Goal: Task Accomplishment & Management: Use online tool/utility

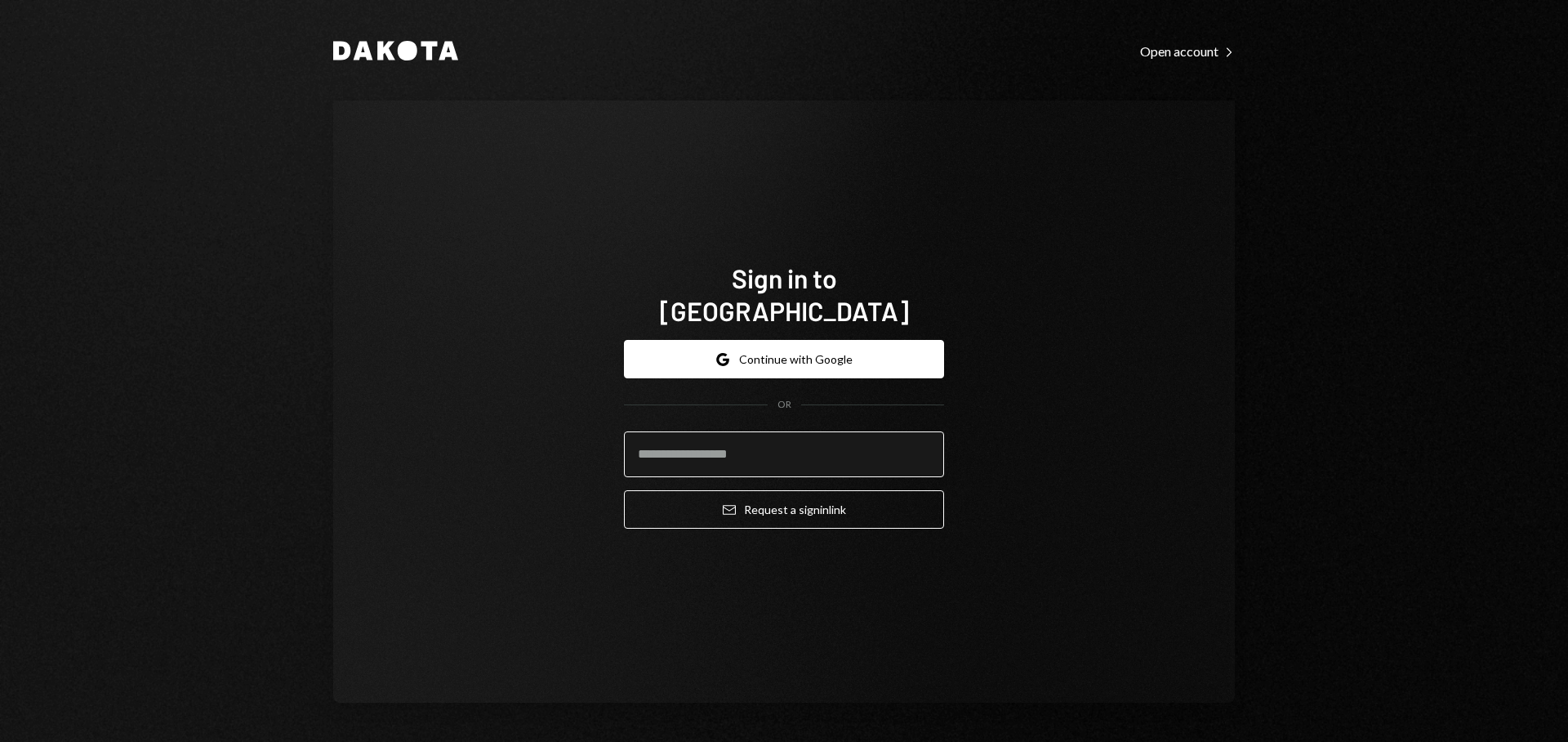
click at [755, 442] on input "email" at bounding box center [784, 454] width 320 height 45
click at [0, 741] on com-1password-button at bounding box center [0, 742] width 0 height 0
type input "**********"
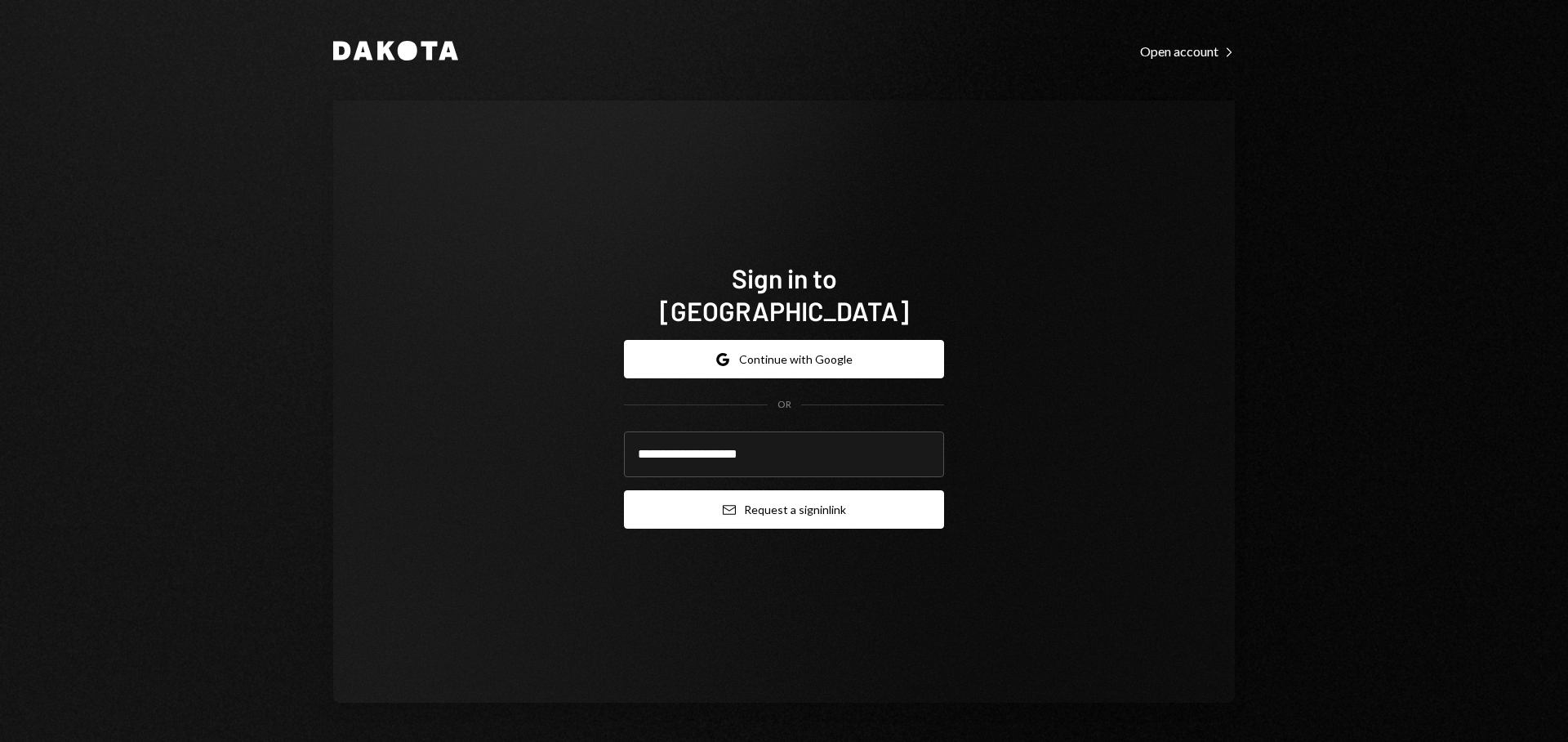
click at [847, 490] on button "Email Request a sign in link" at bounding box center [784, 509] width 320 height 39
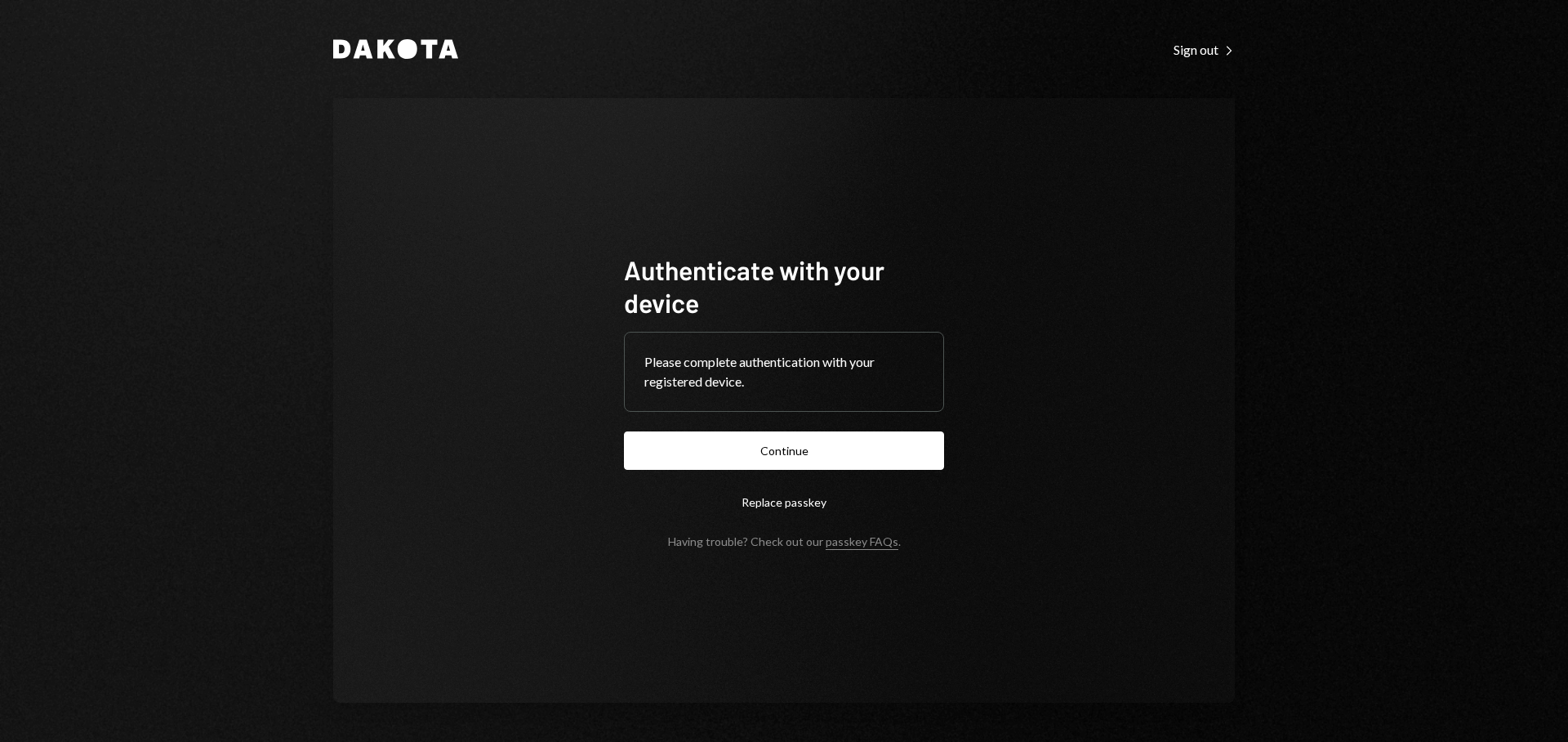
click at [742, 475] on form "Authenticate with your device Please complete authentication with your register…" at bounding box center [784, 400] width 320 height 295
click at [750, 463] on button "Continue" at bounding box center [784, 450] width 320 height 39
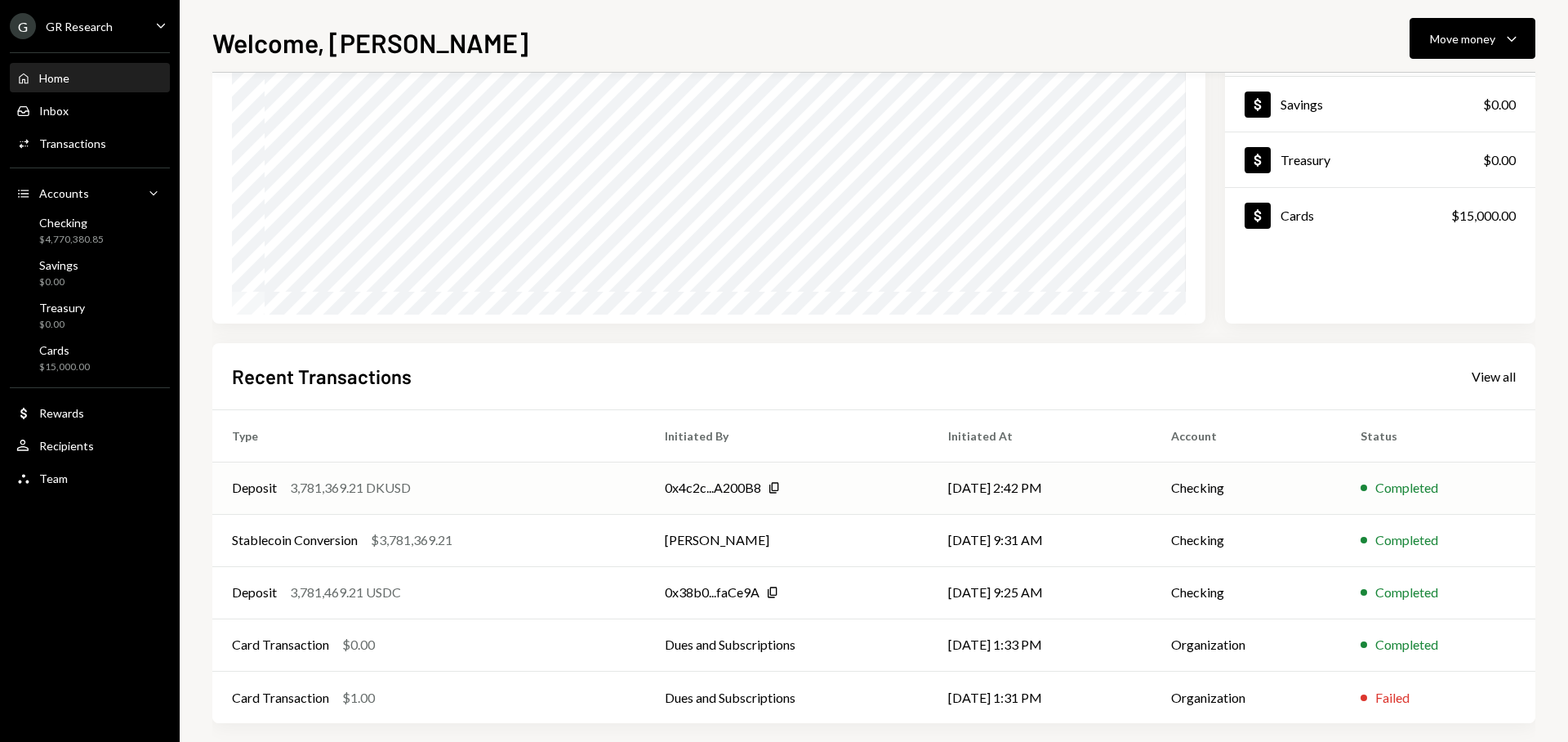
scroll to position [165, 0]
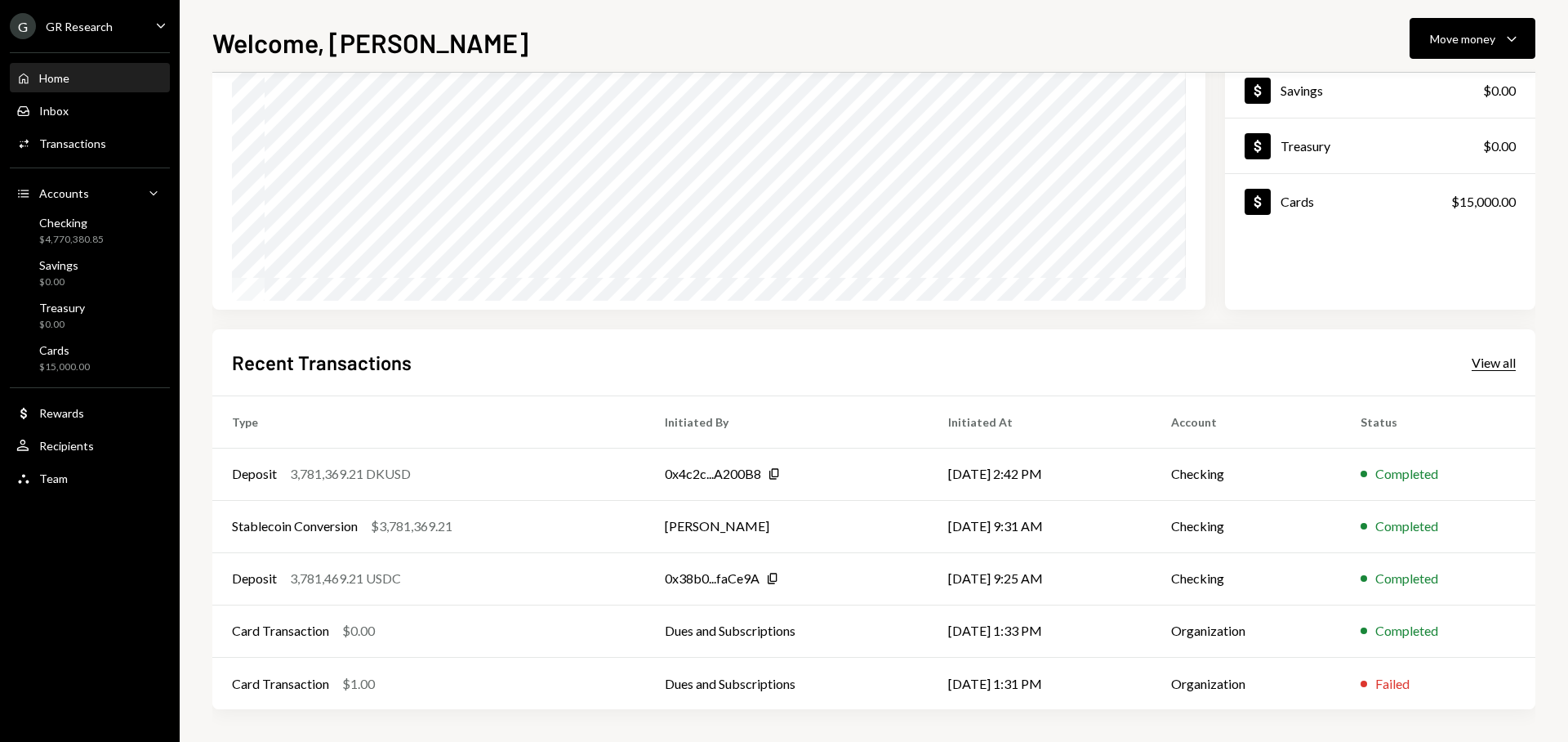
click at [1487, 366] on div "View all" at bounding box center [1494, 362] width 45 height 16
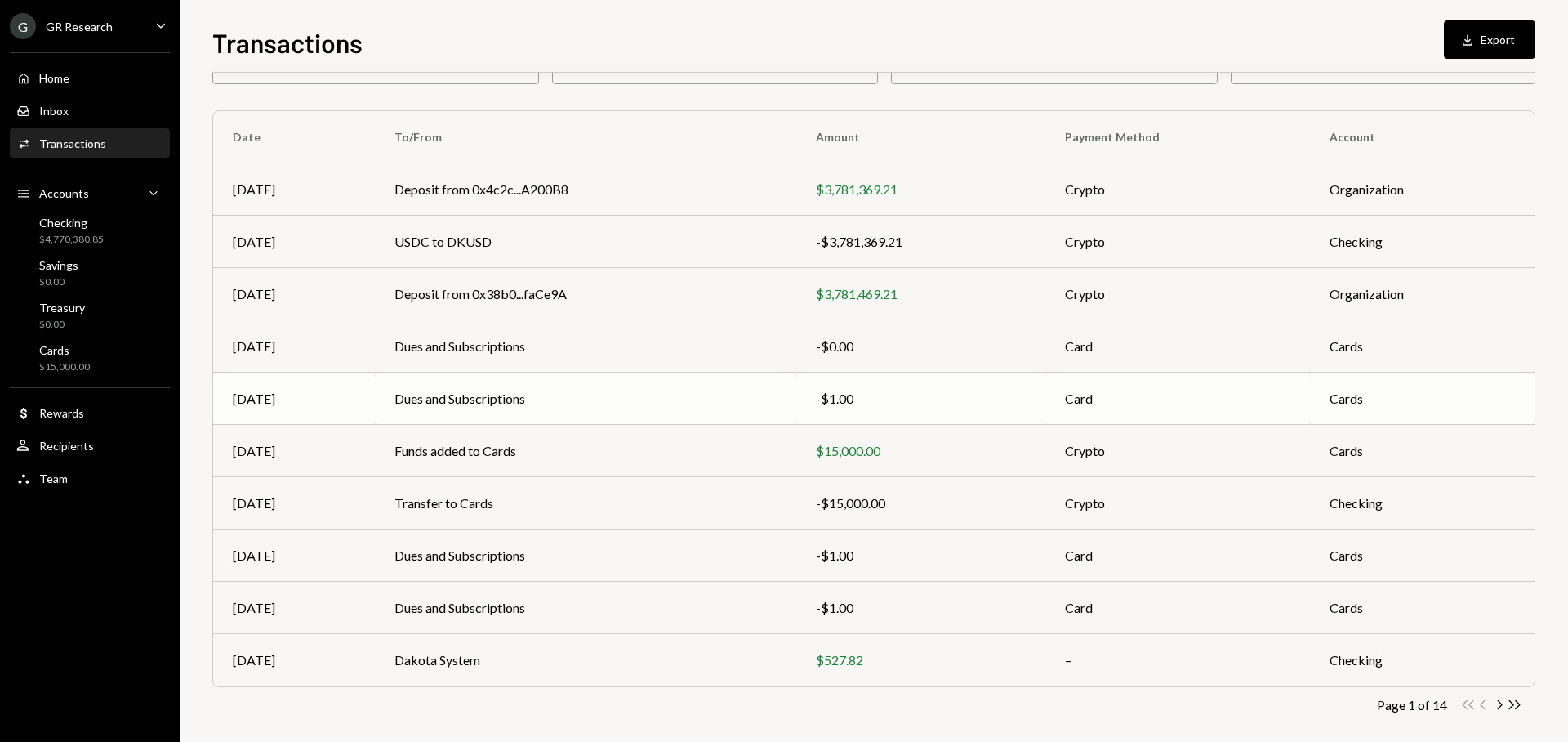
scroll to position [111, 0]
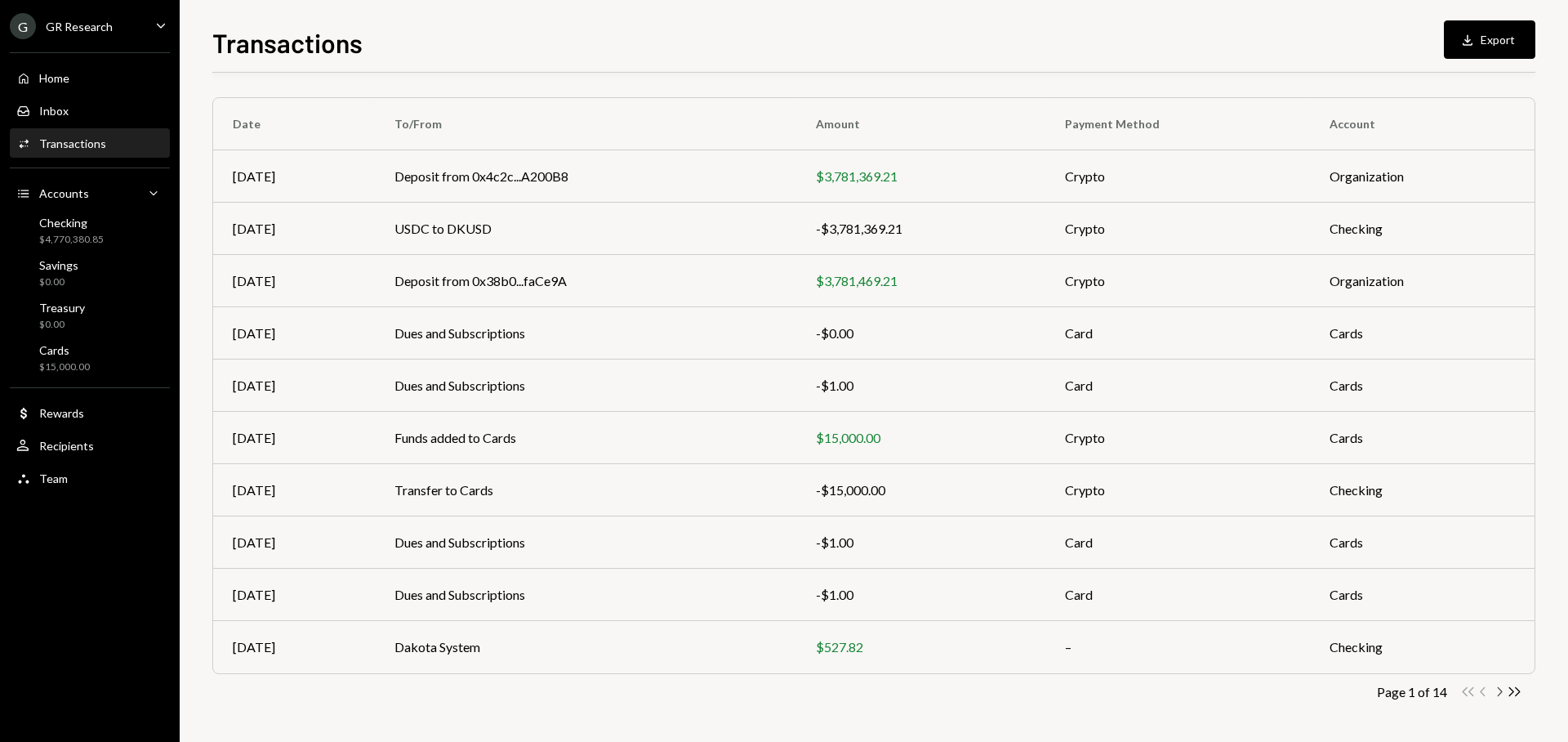
click at [1497, 692] on icon "Chevron Right" at bounding box center [1499, 692] width 15 height 15
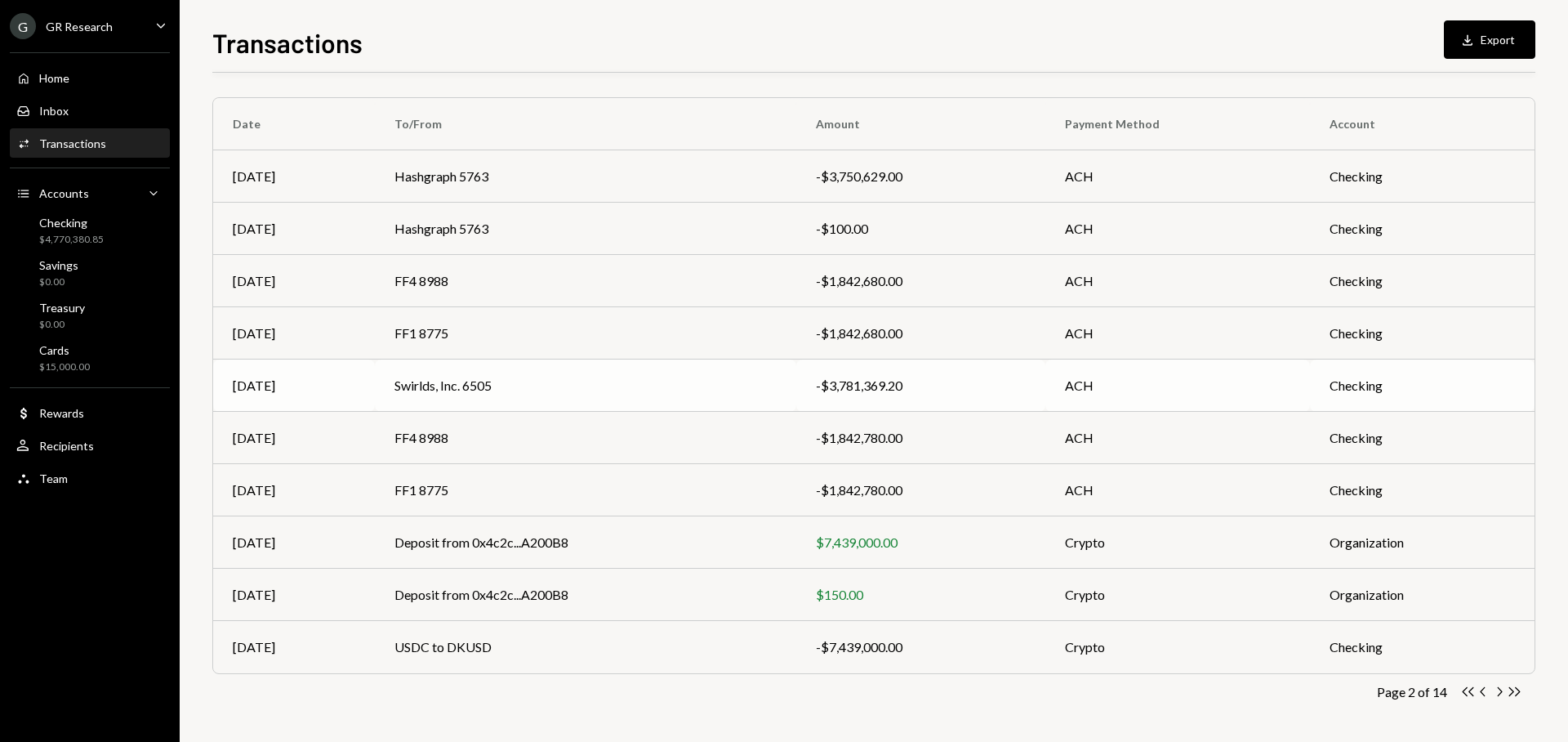
click at [1219, 396] on td "ACH" at bounding box center [1178, 385] width 264 height 52
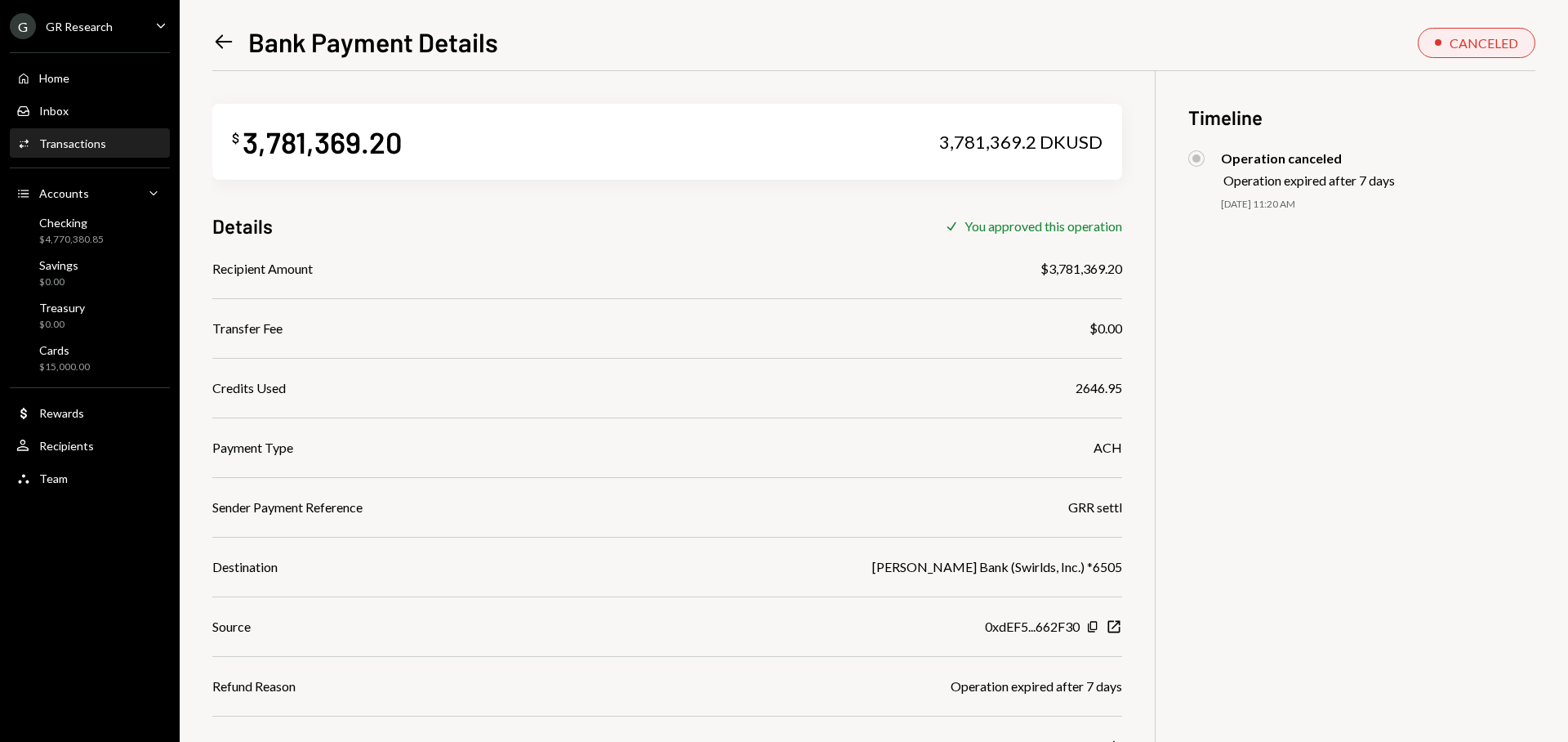
click at [989, 147] on div "3,781,369.2 DKUSD" at bounding box center [1020, 142] width 163 height 23
copy div "3,781,369.2"
click at [63, 81] on div "Home" at bounding box center [54, 78] width 30 height 14
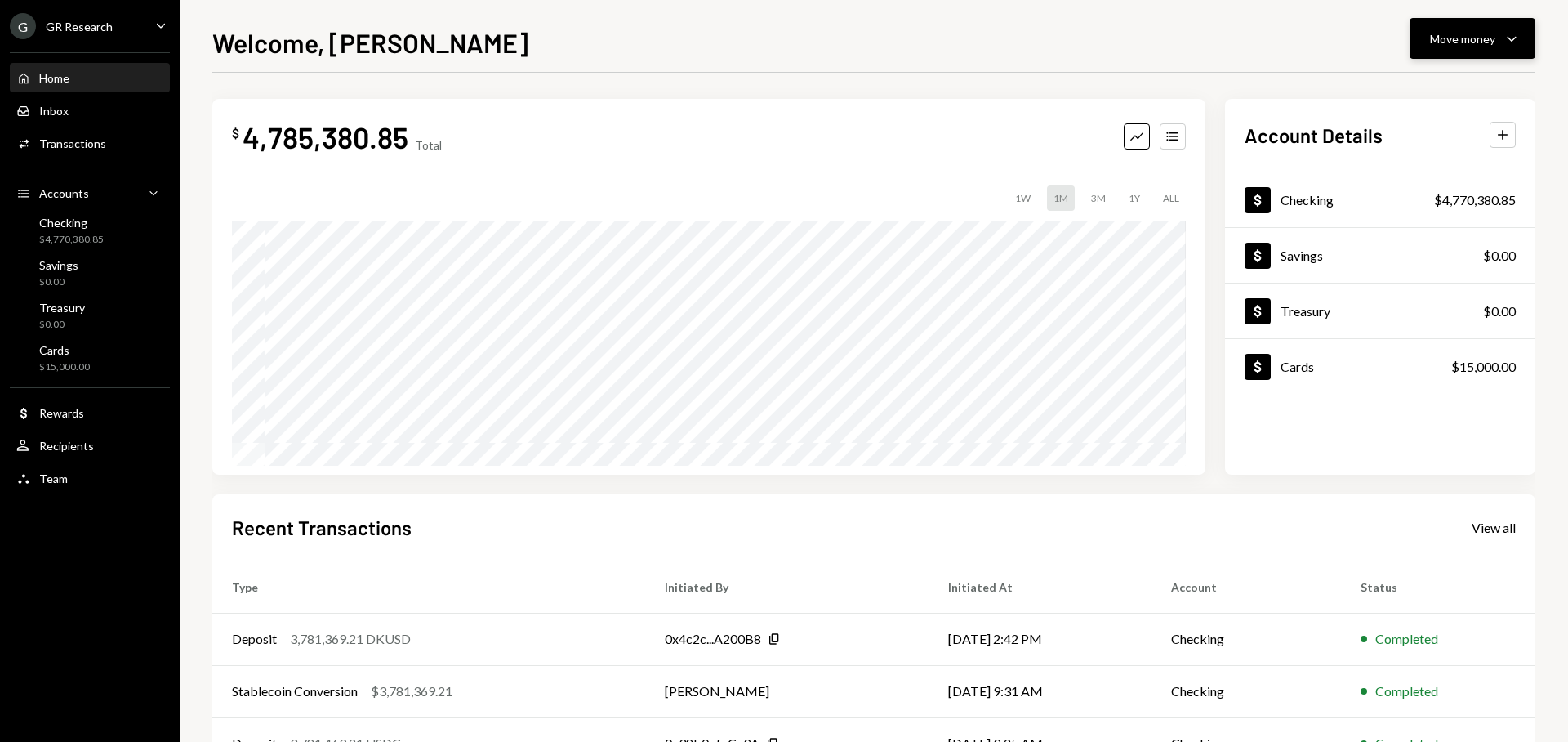
click at [1463, 47] on div "Move money Caret Down" at bounding box center [1473, 38] width 85 height 20
click at [1428, 86] on div "Send" at bounding box center [1460, 88] width 119 height 17
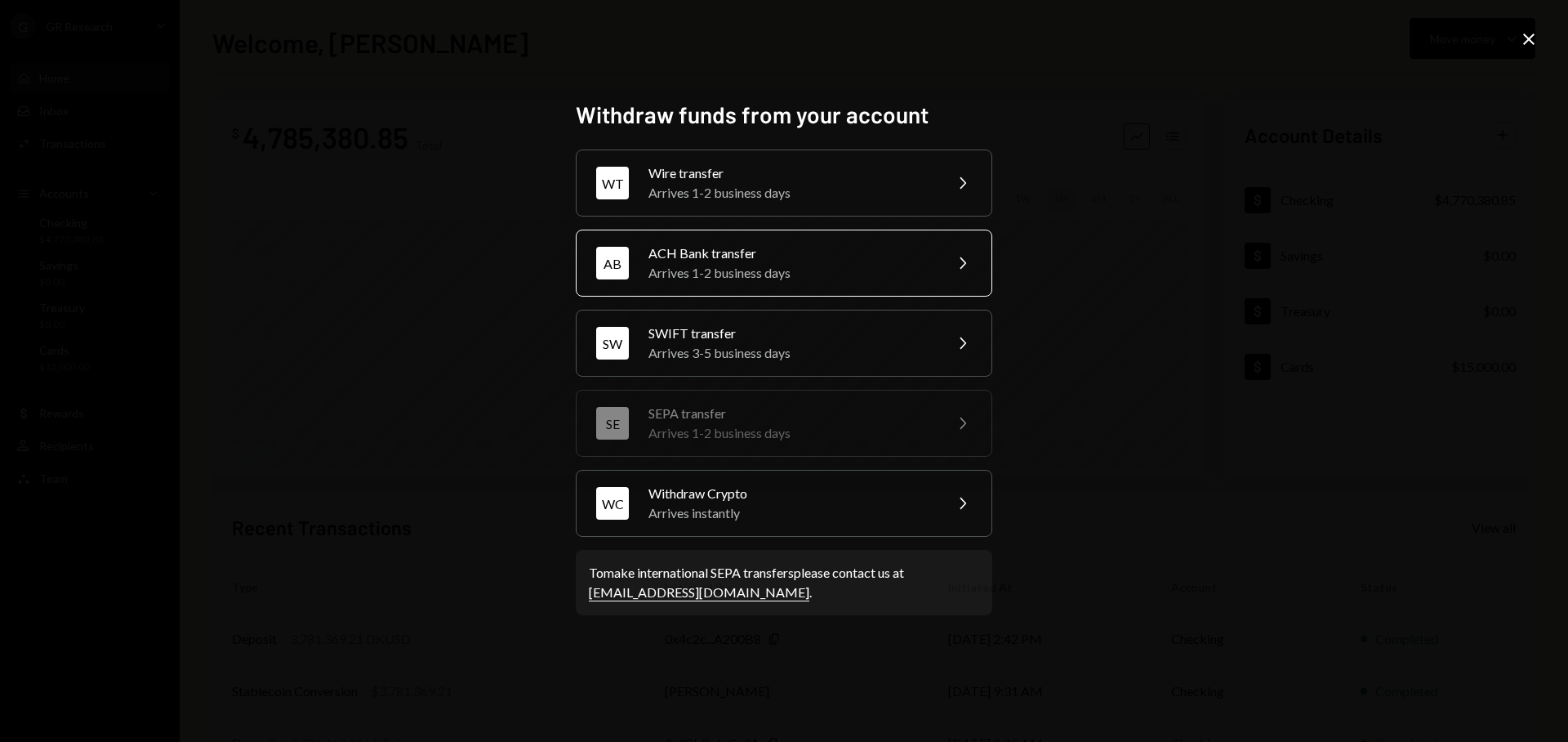
click at [804, 253] on div "ACH Bank transfer" at bounding box center [791, 253] width 284 height 20
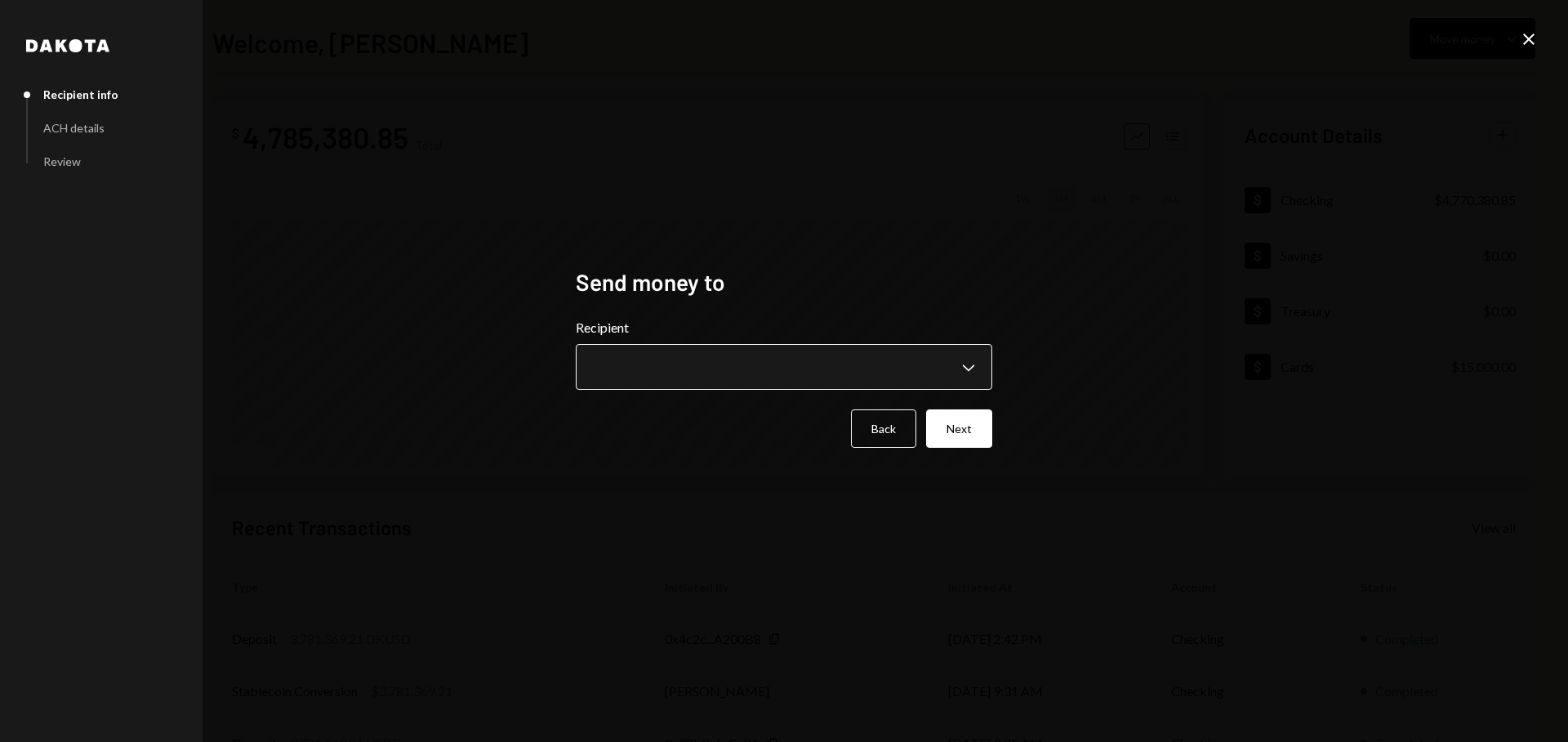
click at [764, 346] on button "Chevron Down" at bounding box center [784, 367] width 417 height 45
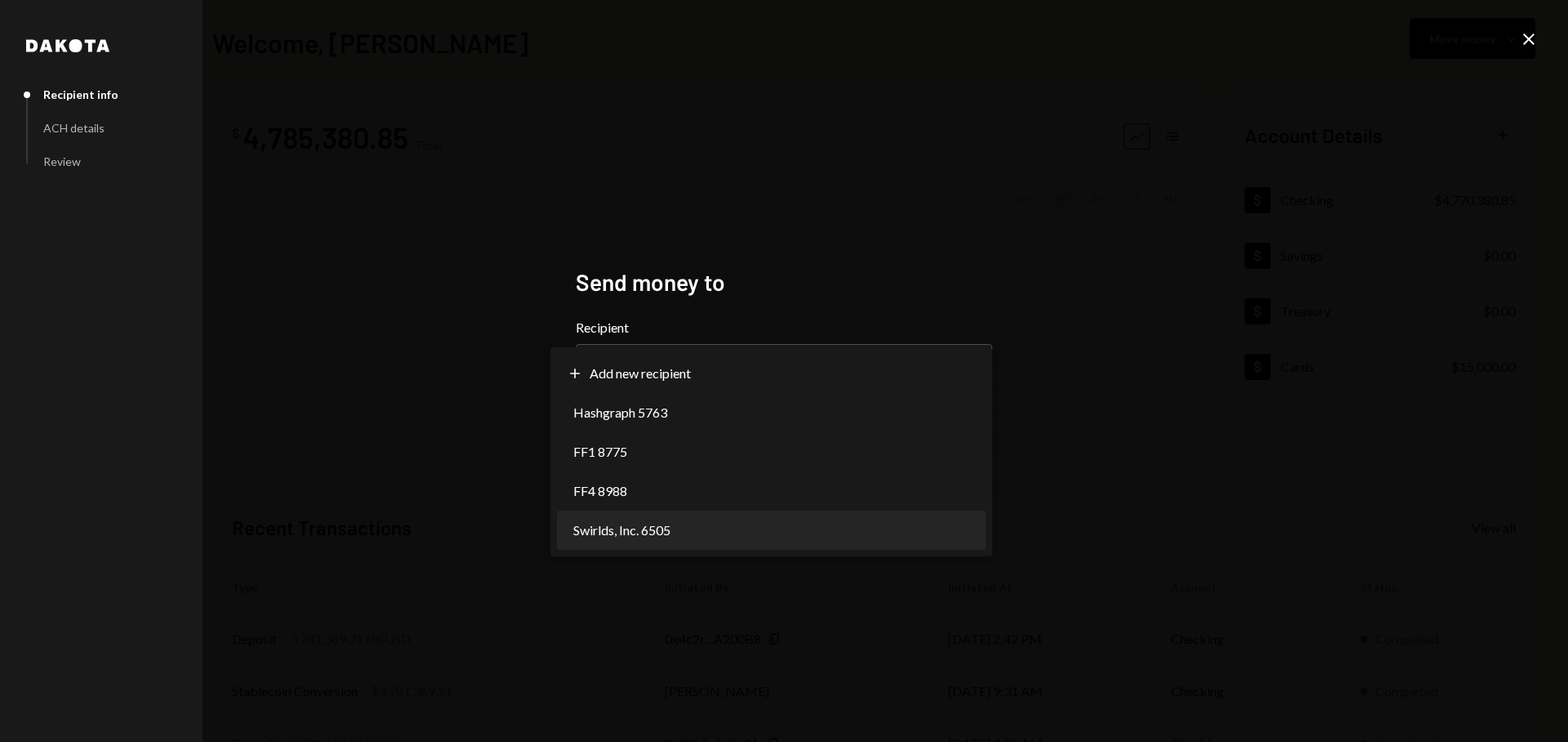
select select "**********"
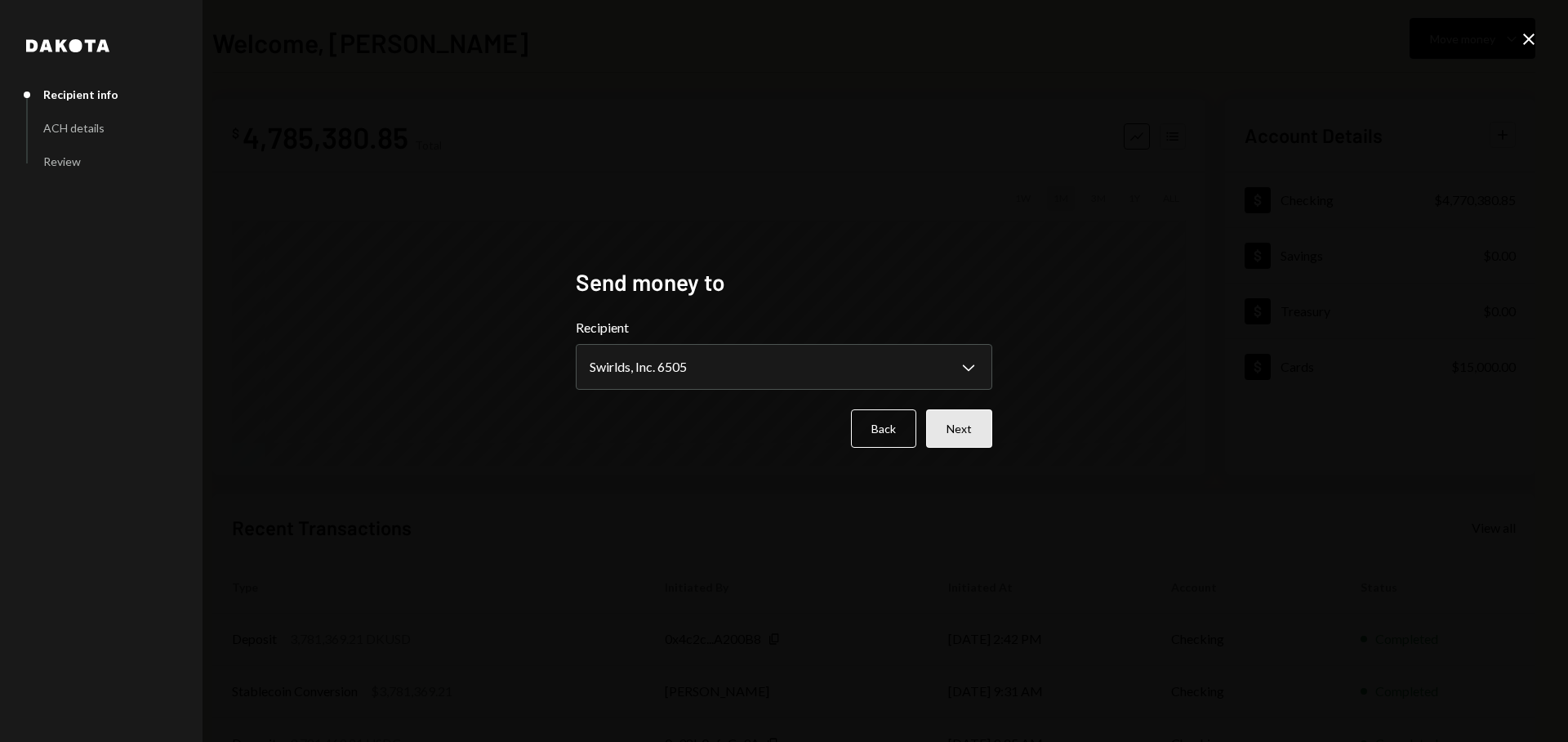
click at [964, 435] on button "Next" at bounding box center [960, 428] width 66 height 39
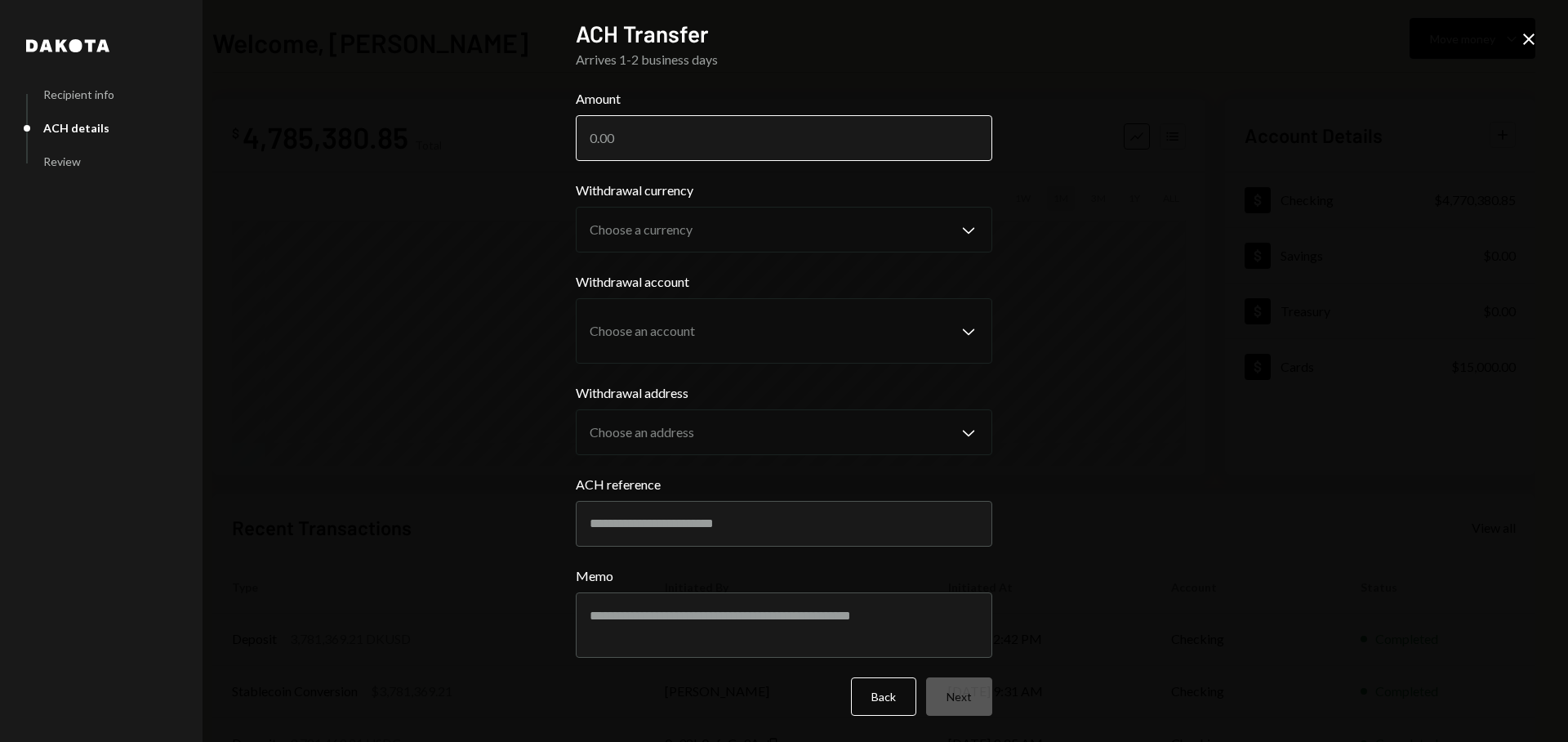
click at [647, 122] on input "Amount" at bounding box center [784, 138] width 417 height 45
paste input "3781369.2"
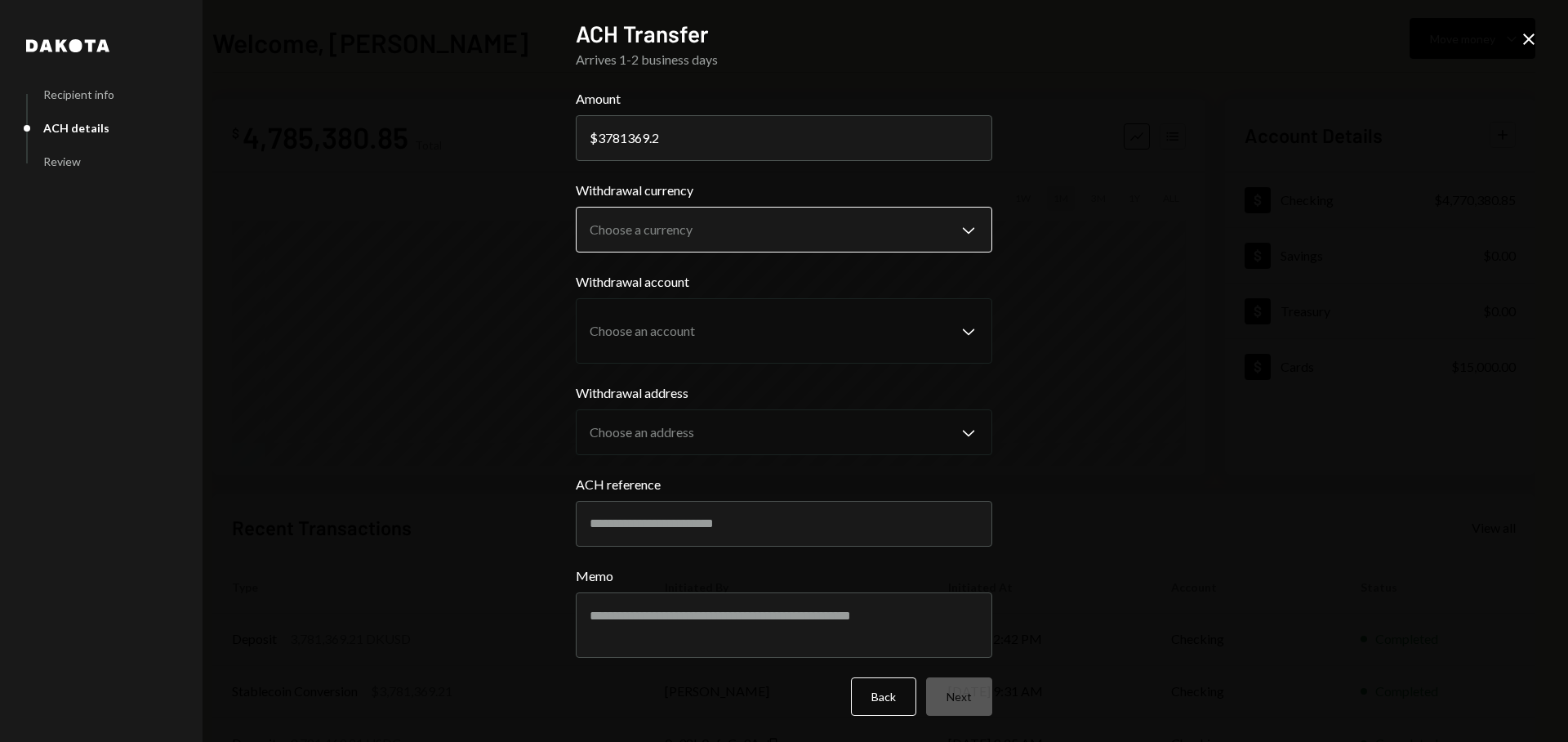
type input "3781369.2"
click at [707, 246] on body "G GR Research Caret Down Home Home Inbox Inbox Activities Transactions Accounts…" at bounding box center [784, 371] width 1568 height 742
select select "*****"
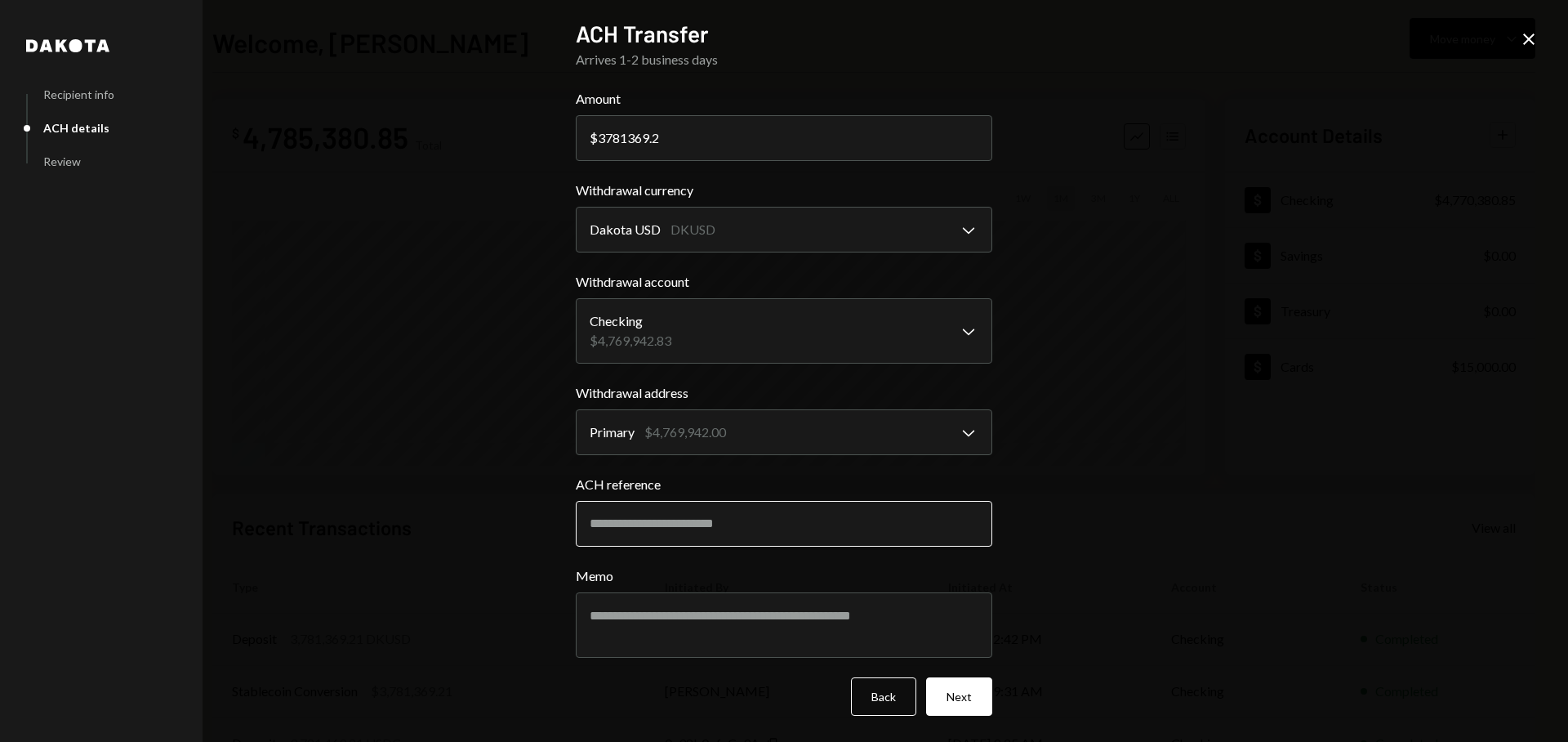
click at [726, 529] on input "ACH reference" at bounding box center [784, 524] width 417 height 45
type input "**********"
type textarea "**********"
click at [963, 695] on button "Next" at bounding box center [960, 697] width 66 height 39
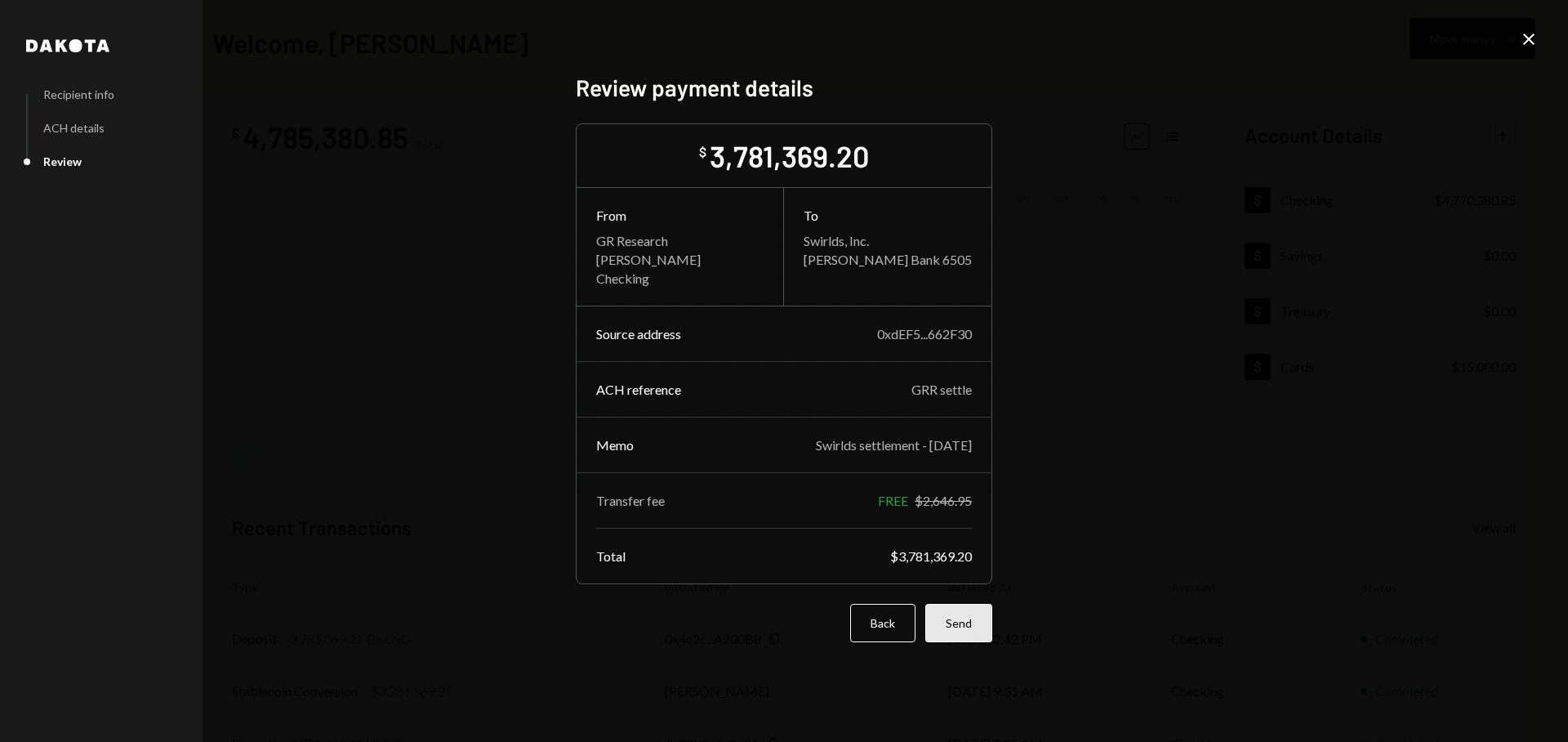
click at [975, 624] on button "Send" at bounding box center [959, 623] width 67 height 39
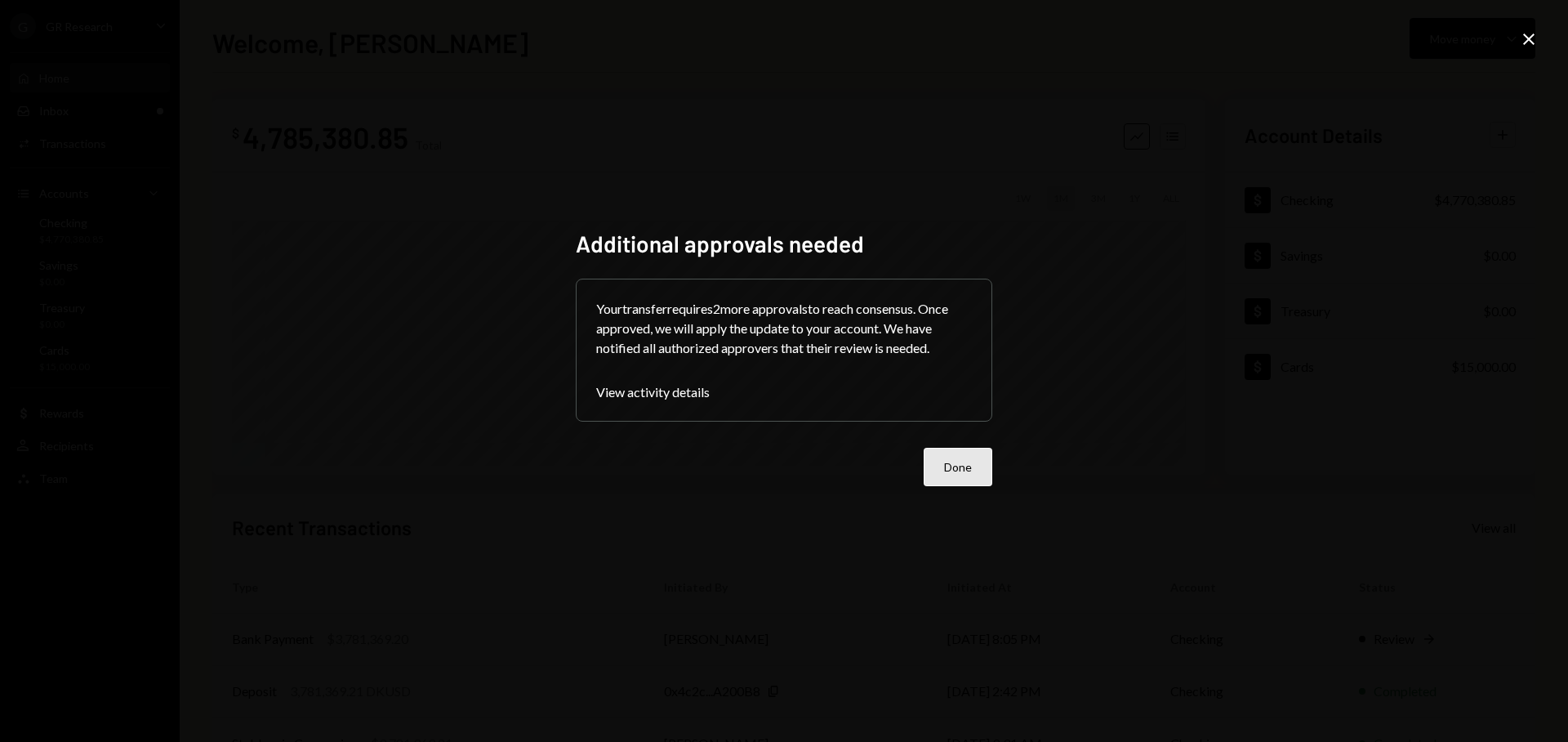
click at [962, 470] on button "Done" at bounding box center [958, 466] width 68 height 39
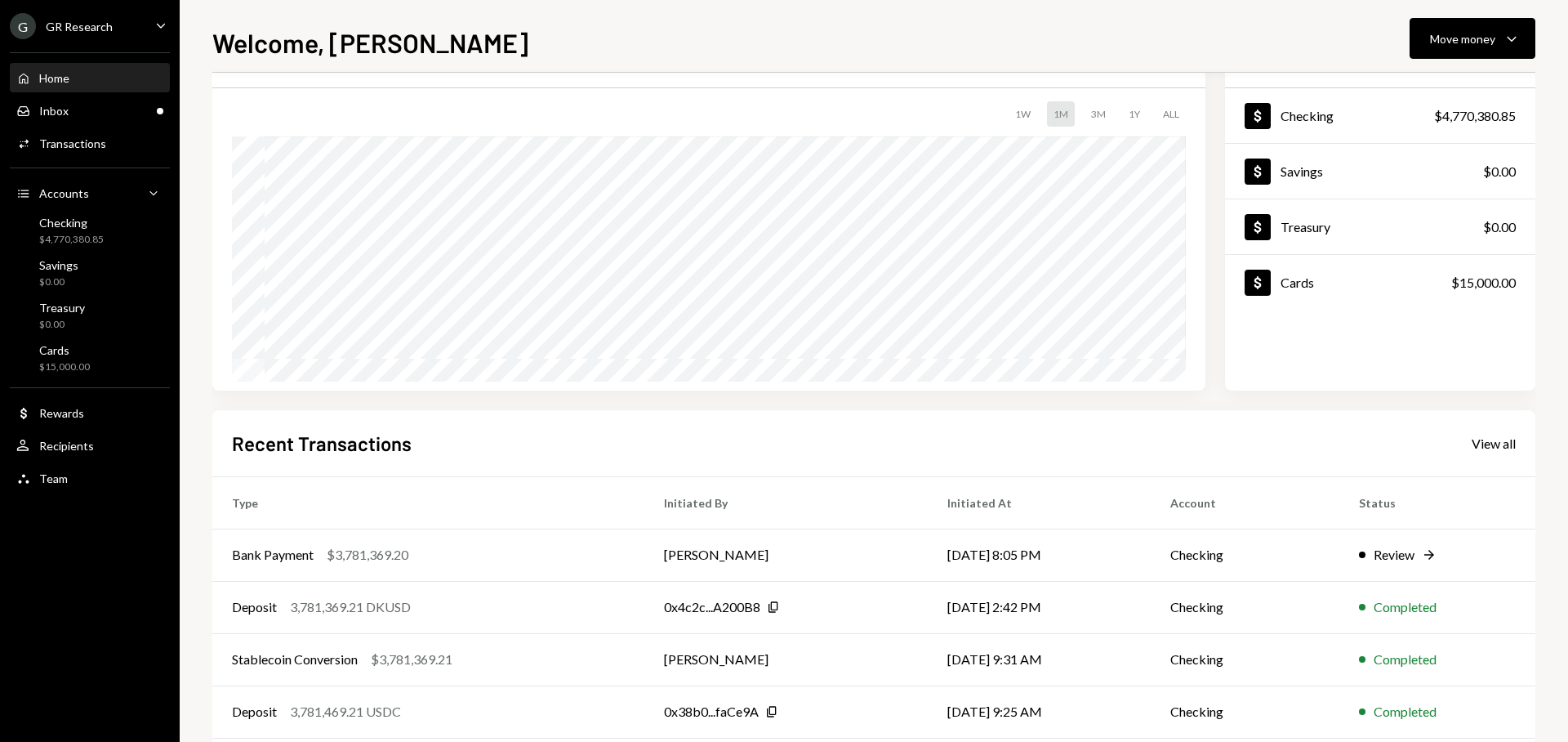
scroll to position [165, 0]
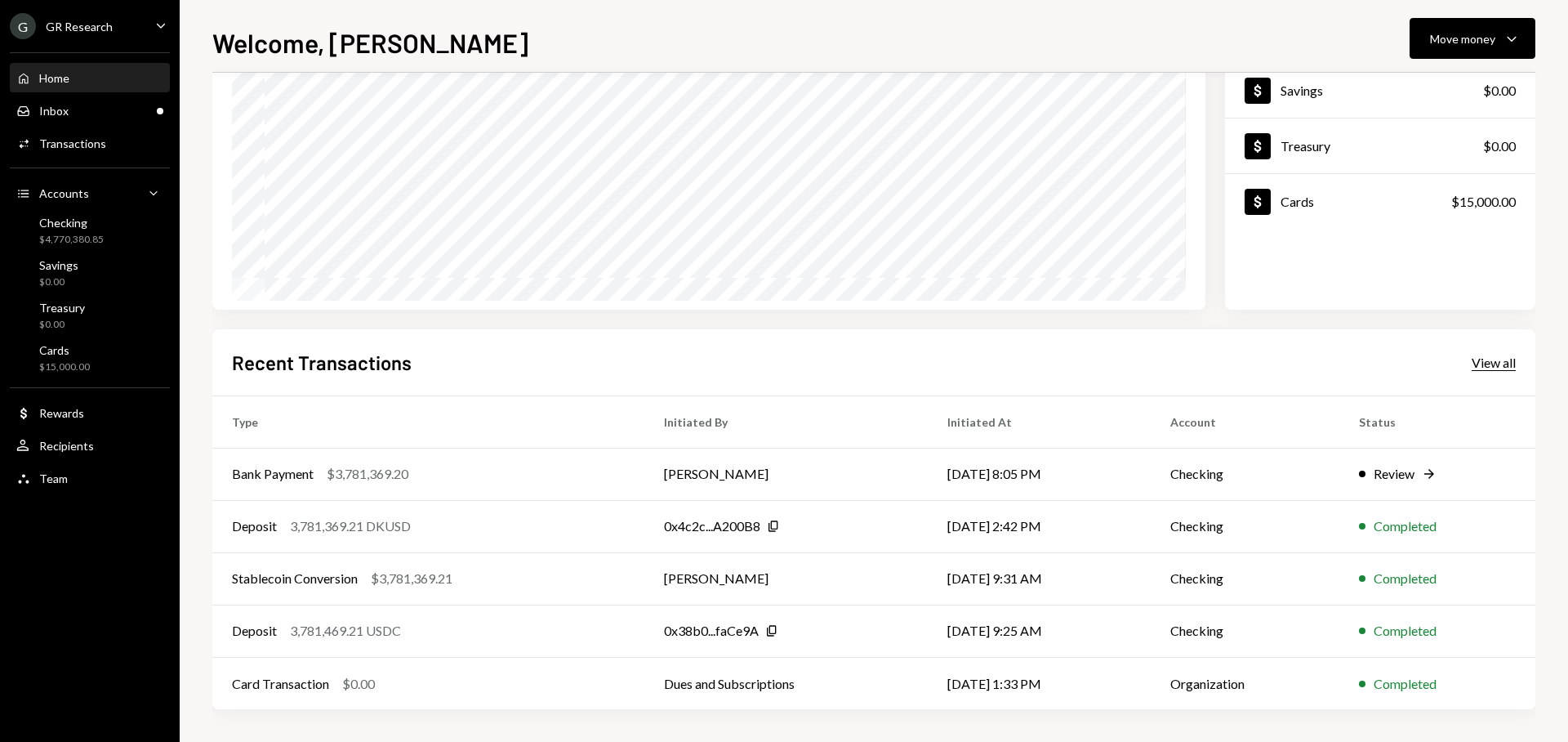
click at [1473, 364] on div "View all" at bounding box center [1494, 362] width 45 height 16
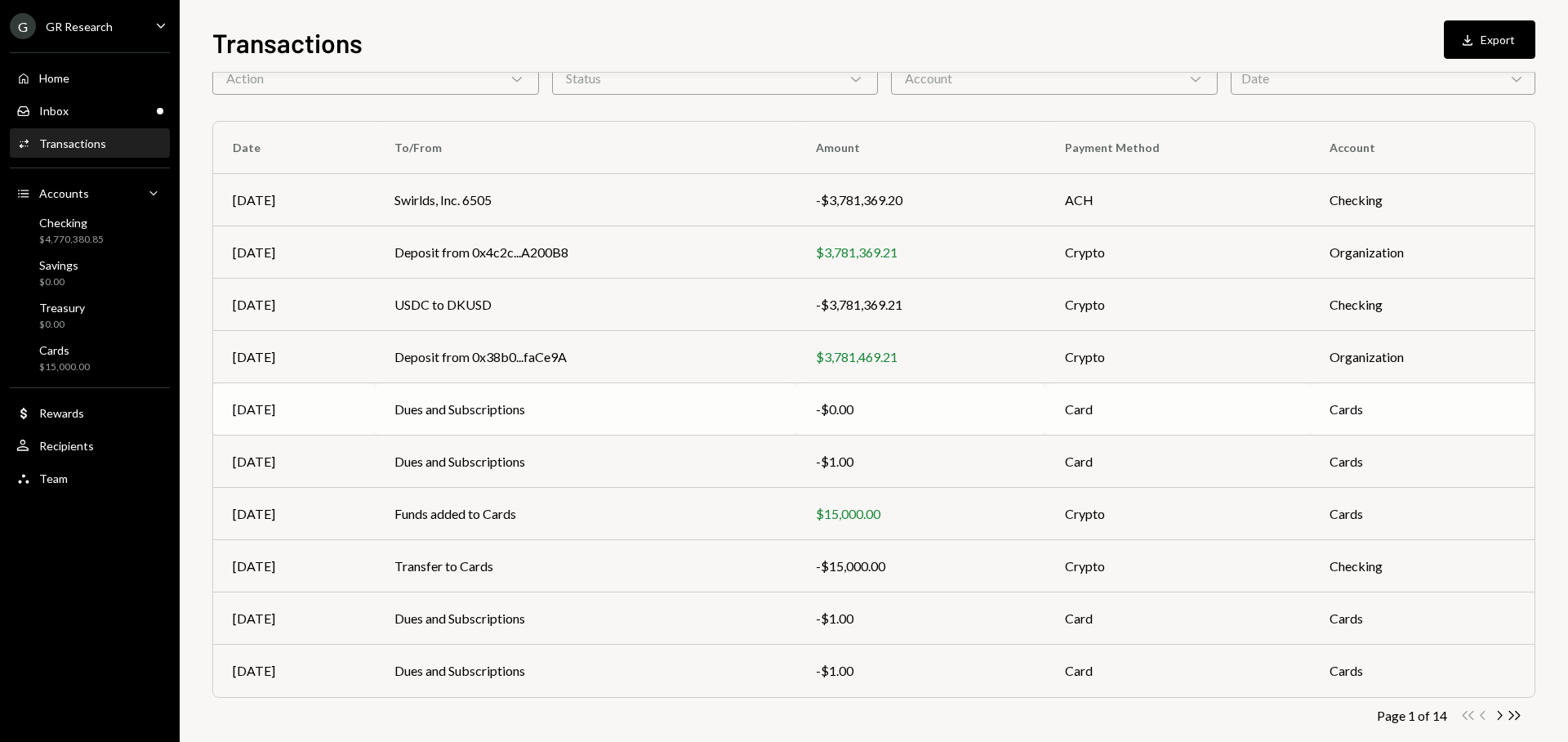
scroll to position [111, 0]
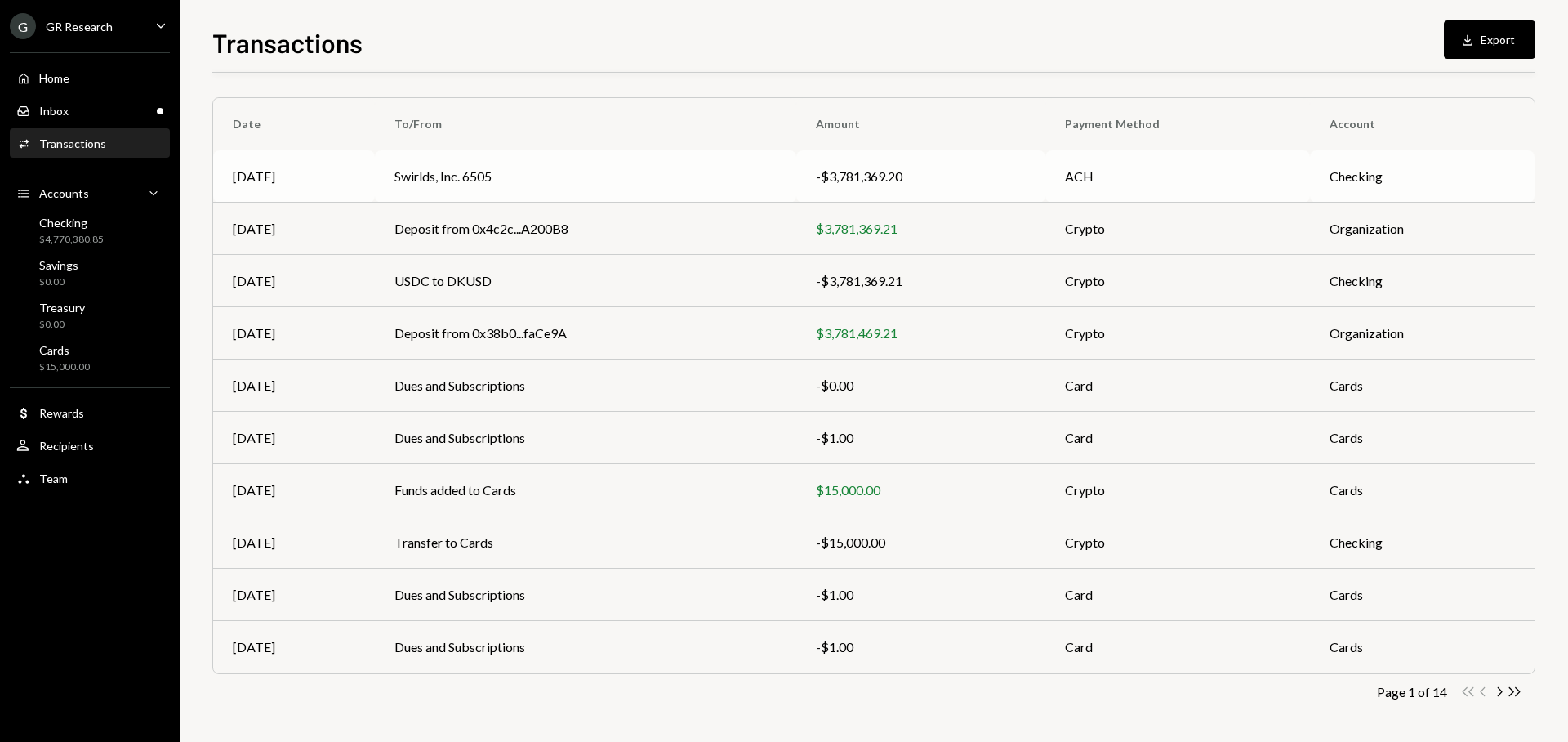
click at [1101, 162] on td "ACH" at bounding box center [1178, 176] width 264 height 52
